Goal: Task Accomplishment & Management: Complete application form

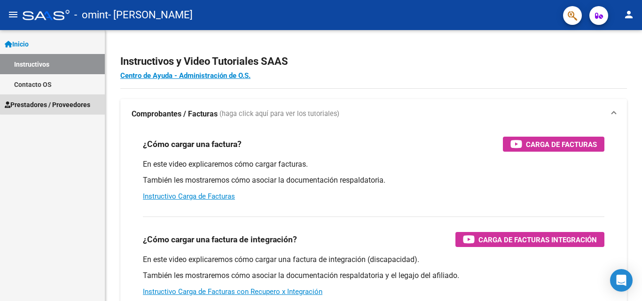
click at [53, 104] on span "Prestadores / Proveedores" at bounding box center [48, 105] width 86 height 10
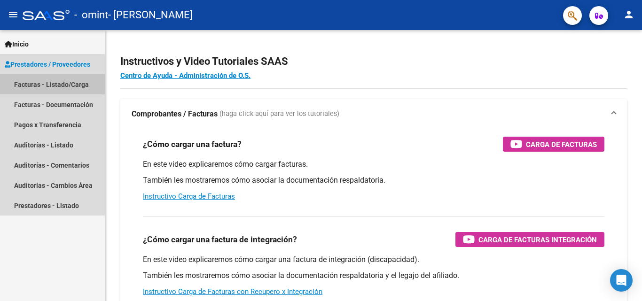
click at [47, 81] on link "Facturas - Listado/Carga" at bounding box center [52, 84] width 105 height 20
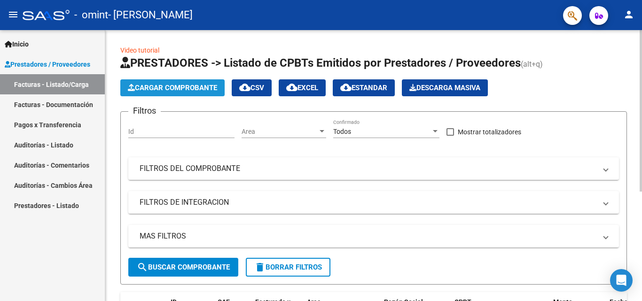
click at [164, 91] on span "Cargar Comprobante" at bounding box center [172, 88] width 89 height 8
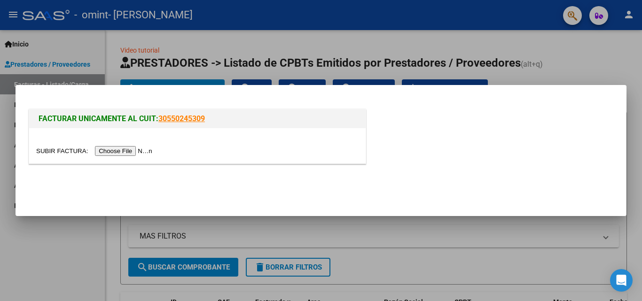
click at [139, 150] on input "file" at bounding box center [95, 151] width 119 height 10
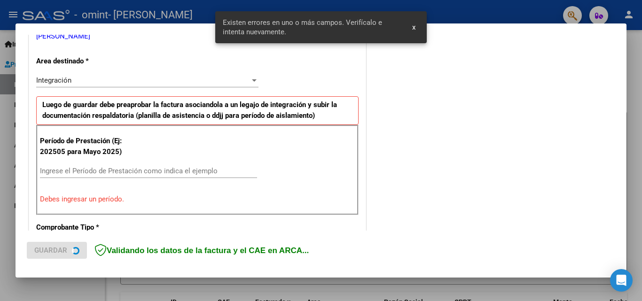
scroll to position [212, 0]
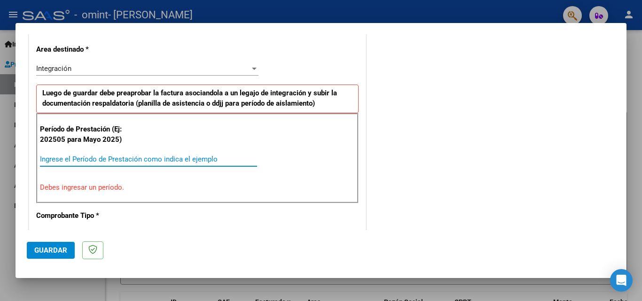
click at [90, 162] on input "Ingrese el Período de Prestación como indica el ejemplo" at bounding box center [148, 159] width 217 height 8
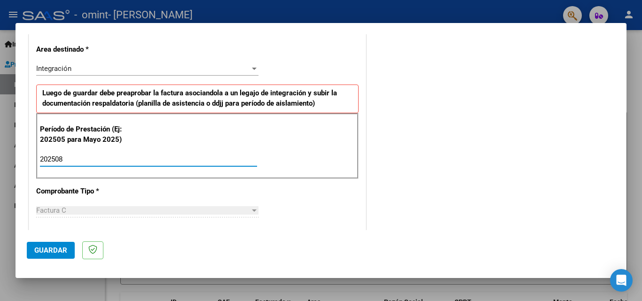
type input "202508"
click at [234, 208] on div "Factura C" at bounding box center [143, 210] width 214 height 8
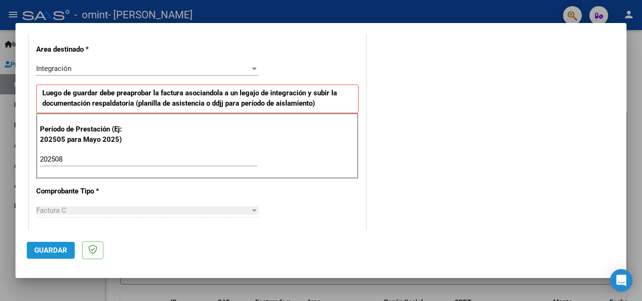
click at [55, 254] on span "Guardar" at bounding box center [50, 250] width 33 height 8
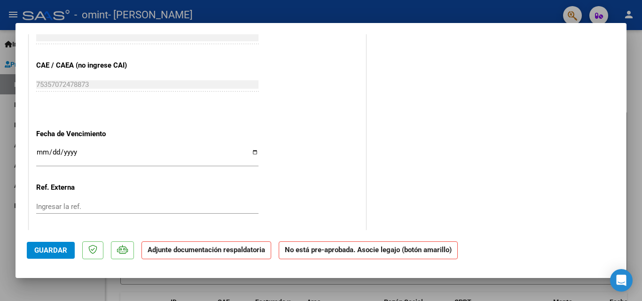
scroll to position [580, 0]
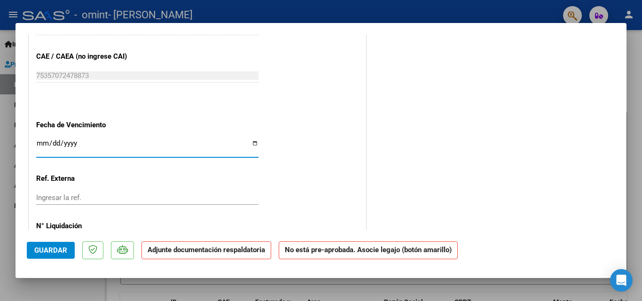
click at [250, 144] on input "Ingresar la fecha" at bounding box center [147, 147] width 222 height 15
type input "[DATE]"
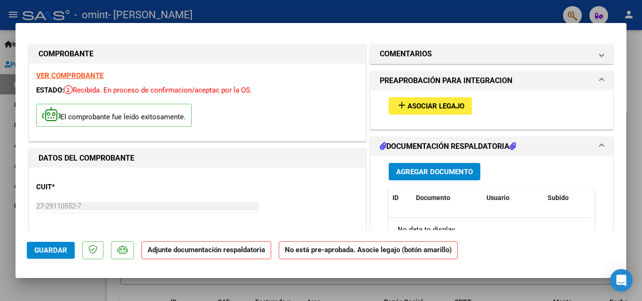
scroll to position [0, 0]
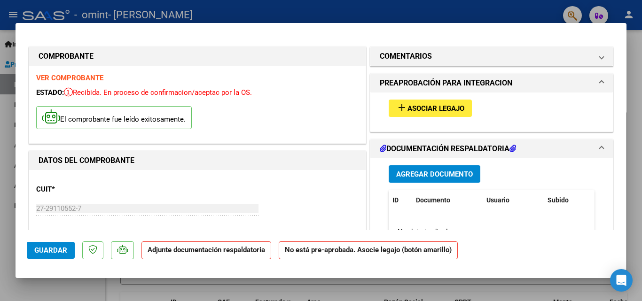
drag, startPoint x: 595, startPoint y: 60, endPoint x: 636, endPoint y: 130, distance: 80.7
click at [634, 130] on div "COMPROBANTE VER COMPROBANTE ESTADO: Recibida. En proceso de confirmacion/acepta…" at bounding box center [321, 150] width 642 height 301
click at [301, 119] on div "El comprobante fue leído exitosamente." at bounding box center [197, 119] width 322 height 35
click at [44, 254] on span "Guardar" at bounding box center [50, 250] width 33 height 8
click at [420, 106] on span "Asociar Legajo" at bounding box center [435, 108] width 57 height 8
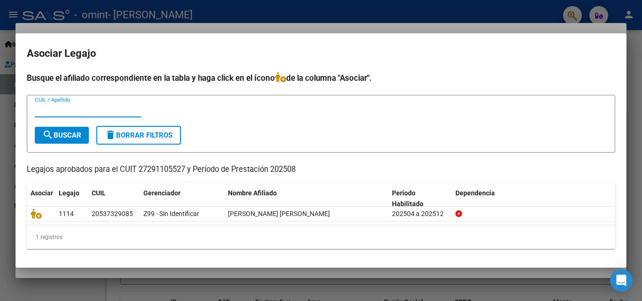
click at [78, 110] on input "CUIL / Apellido" at bounding box center [88, 110] width 106 height 8
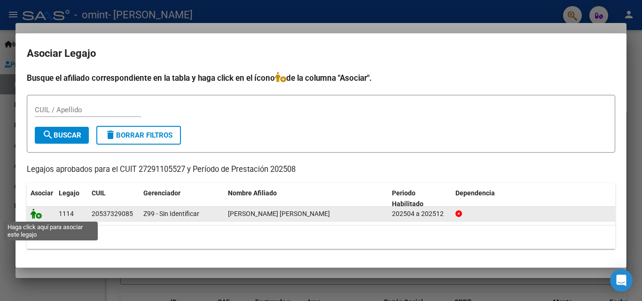
click at [40, 218] on icon at bounding box center [36, 214] width 11 height 10
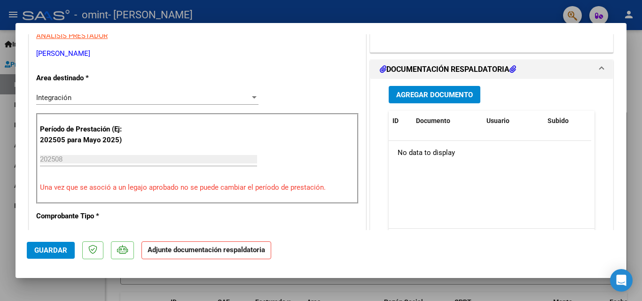
scroll to position [204, 0]
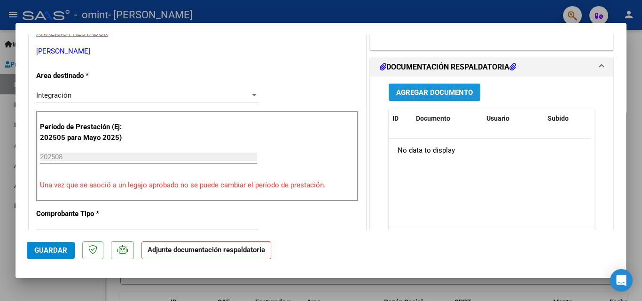
click at [416, 97] on span "Agregar Documento" at bounding box center [434, 92] width 77 height 8
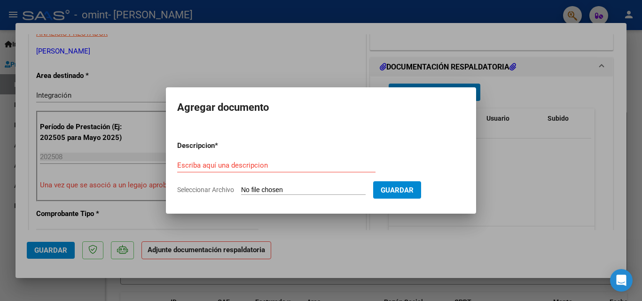
click at [338, 191] on input "Seleccionar Archivo" at bounding box center [303, 190] width 125 height 9
type input "C:\fakepath\planilla [PERSON_NAME] [DATE] 15-50-08.pdf"
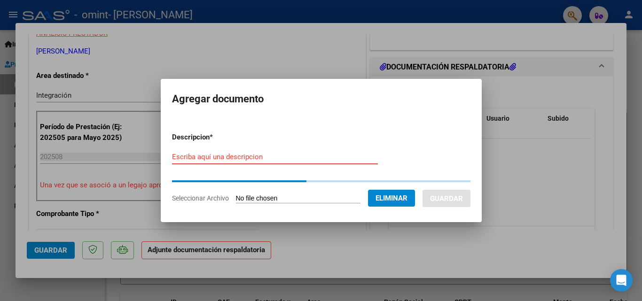
click at [209, 157] on form "Descripcion * Escriba aquí una descripcion Seleccionar Archivo Eliminar Guardar" at bounding box center [321, 168] width 298 height 86
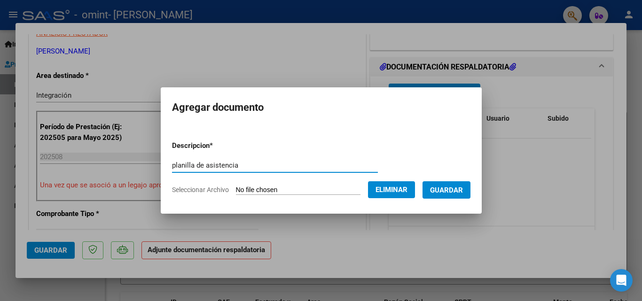
type input "planilla de asistencia"
click at [456, 191] on span "Guardar" at bounding box center [446, 190] width 33 height 8
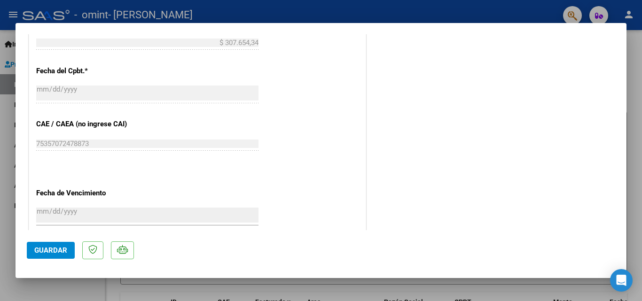
scroll to position [484, 0]
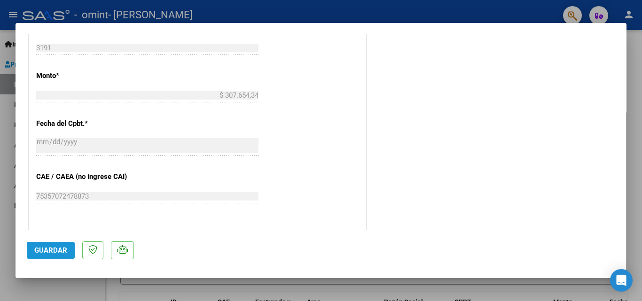
click at [52, 249] on span "Guardar" at bounding box center [50, 250] width 33 height 8
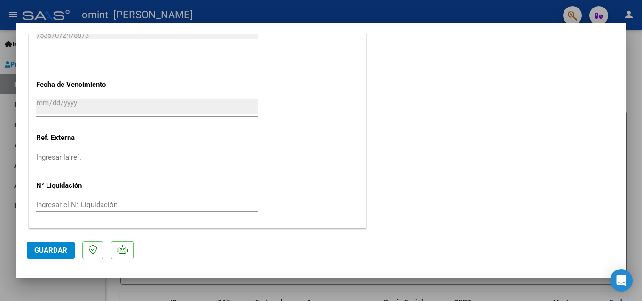
scroll to position [0, 0]
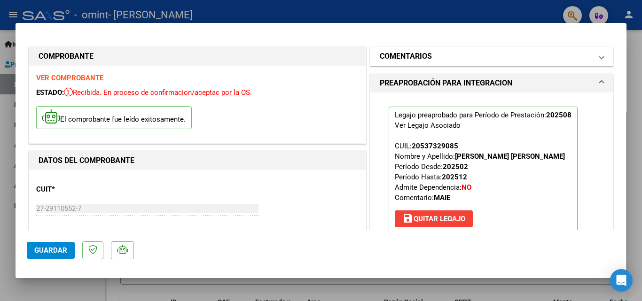
click at [600, 57] on span at bounding box center [602, 56] width 4 height 11
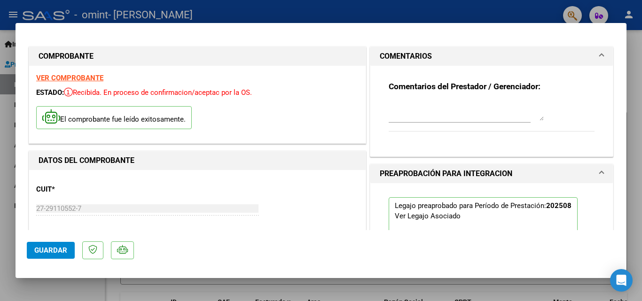
click at [600, 57] on span at bounding box center [602, 56] width 4 height 11
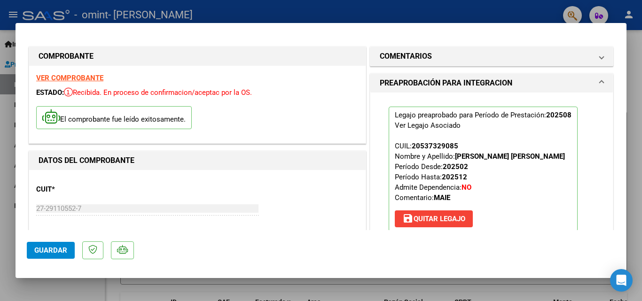
click at [600, 85] on span at bounding box center [602, 83] width 4 height 11
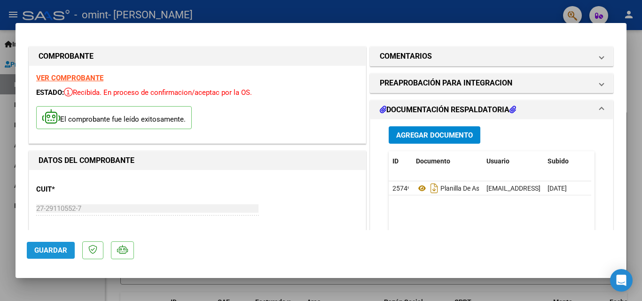
click at [51, 250] on span "Guardar" at bounding box center [50, 250] width 33 height 8
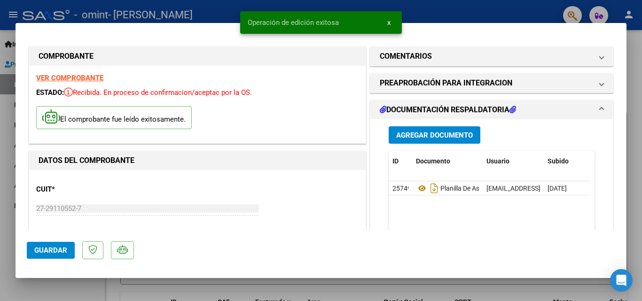
click at [499, 16] on div at bounding box center [321, 150] width 642 height 301
type input "$ 0,00"
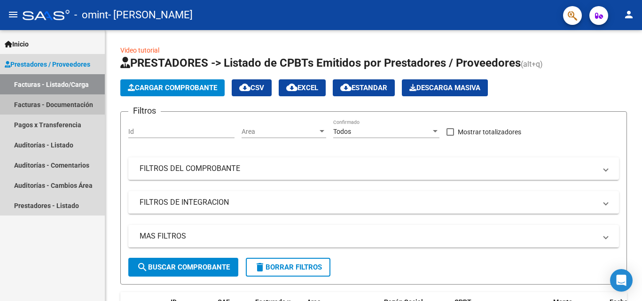
click at [41, 104] on link "Facturas - Documentación" at bounding box center [52, 104] width 105 height 20
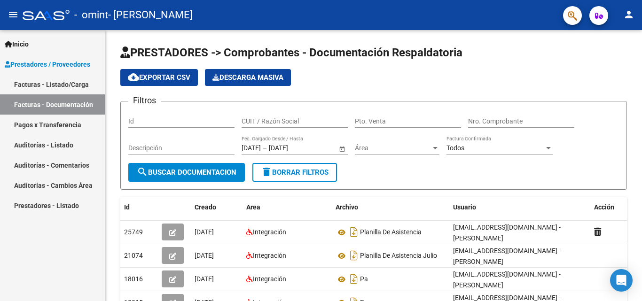
click at [55, 143] on link "Auditorías - Listado" at bounding box center [52, 145] width 105 height 20
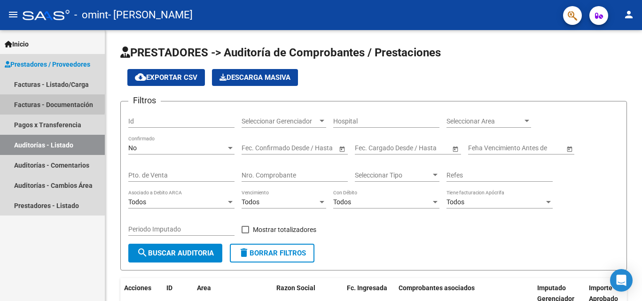
click at [31, 102] on link "Facturas - Documentación" at bounding box center [52, 104] width 105 height 20
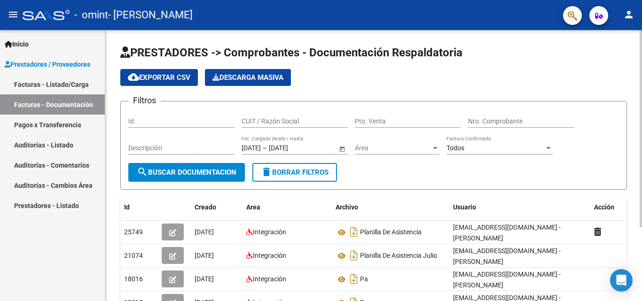
drag, startPoint x: 639, startPoint y: 206, endPoint x: 641, endPoint y: 233, distance: 26.9
click at [634, 233] on div "PRESTADORES -> Comprobantes - Documentación Respaldatoria cloud_download Export…" at bounding box center [374, 212] width 539 height 365
click at [628, 68] on div "PRESTADORES -> Comprobantes - Documentación Respaldatoria cloud_download Export…" at bounding box center [373, 212] width 537 height 365
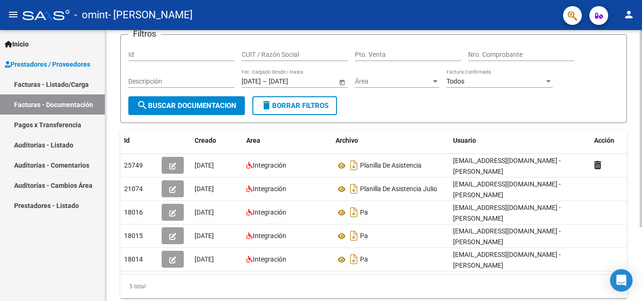
scroll to position [67, 0]
click at [634, 266] on div at bounding box center [641, 181] width 2 height 197
